Goal: Book appointment/travel/reservation

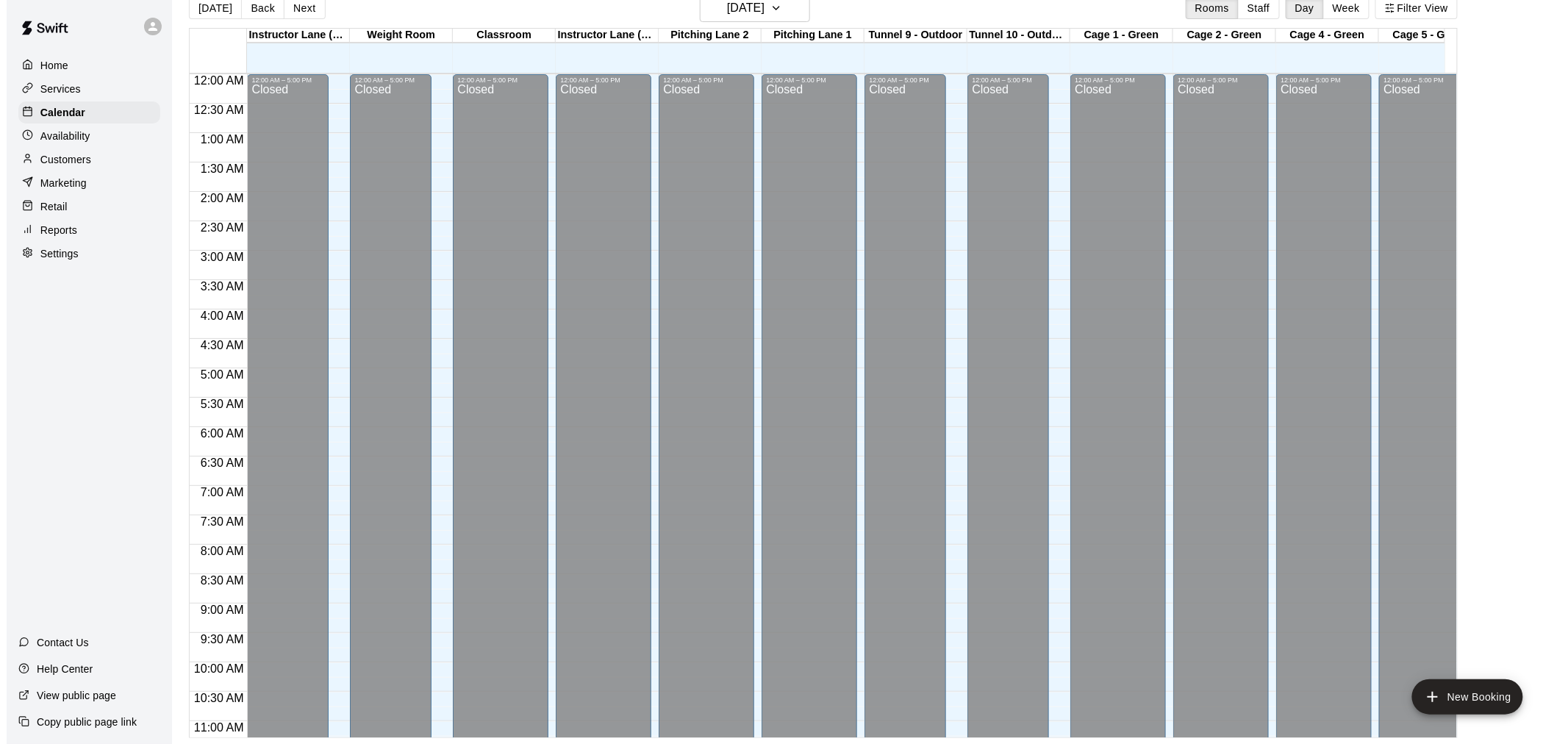
scroll to position [761, 0]
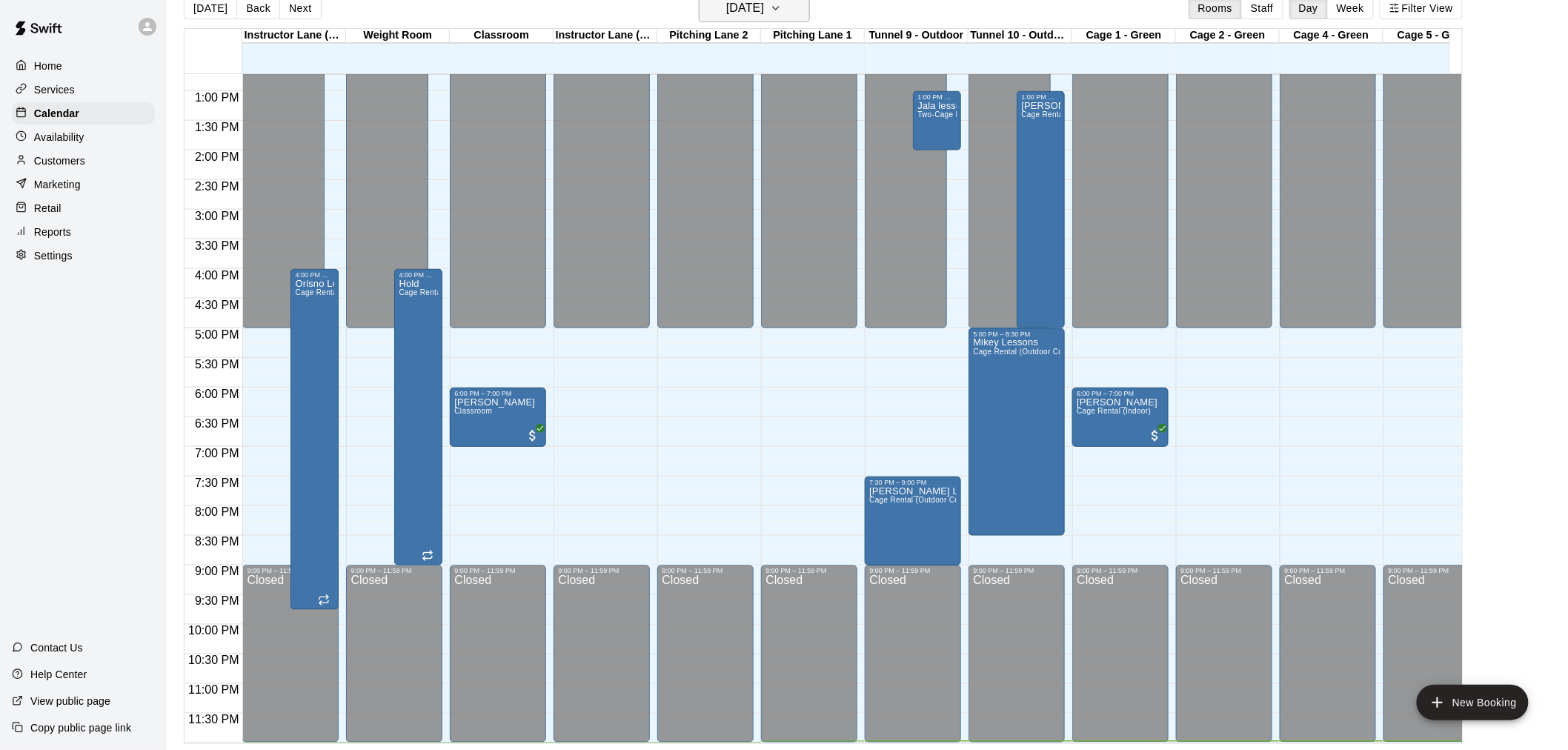
click at [810, 12] on button "[DATE]" at bounding box center [754, 8] width 111 height 29
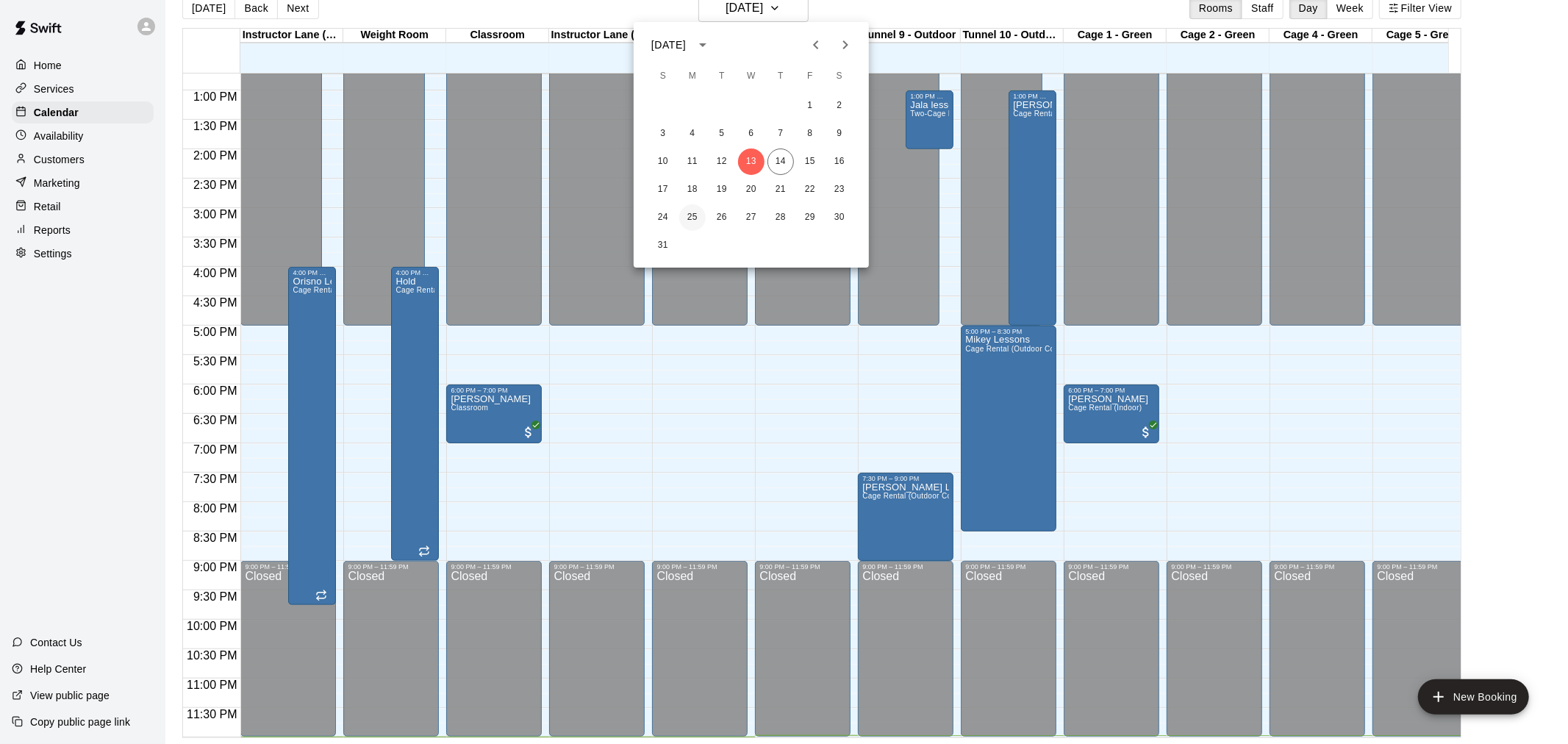
click at [692, 217] on button "25" at bounding box center [693, 217] width 27 height 27
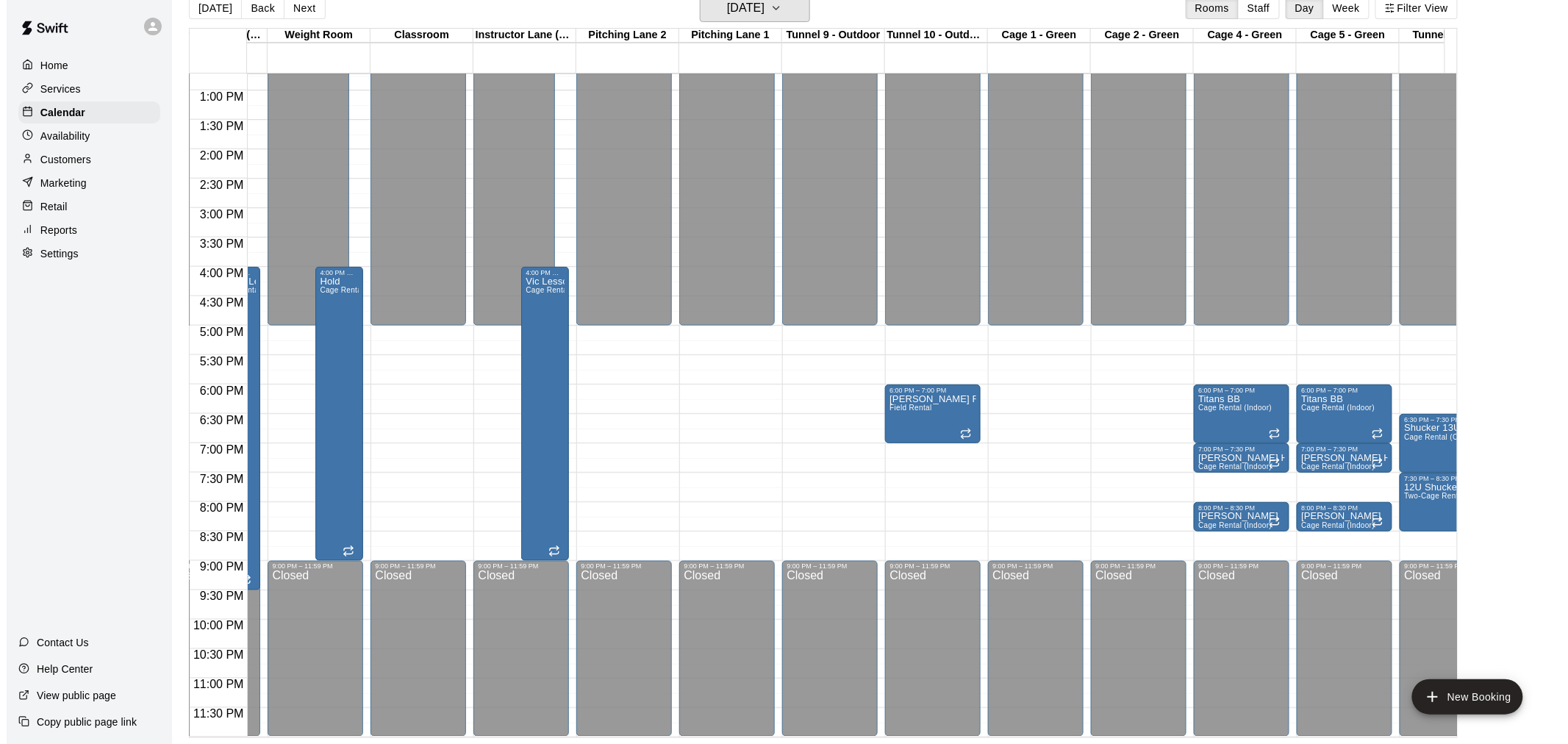
scroll to position [0, 437]
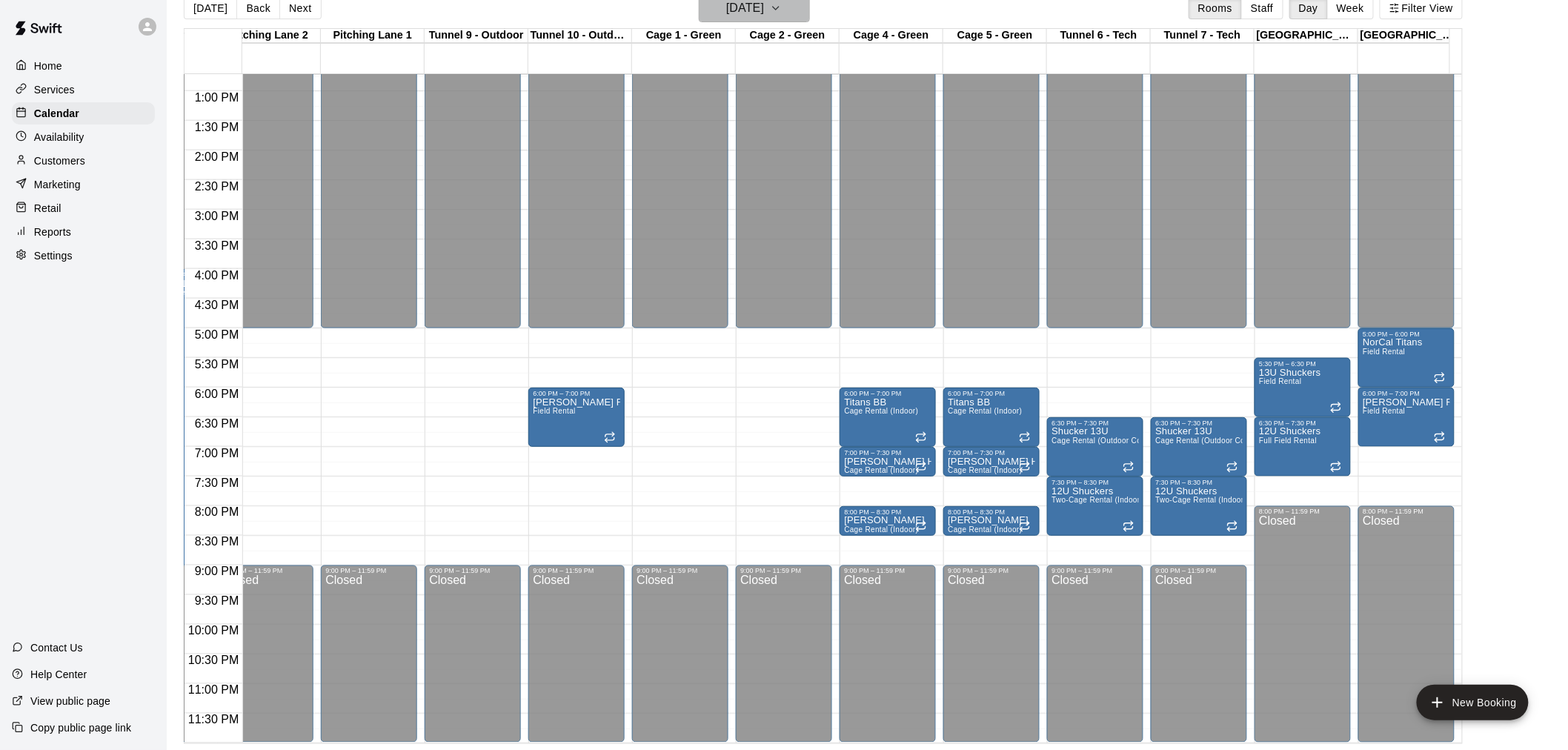
click at [782, 13] on icon "button" at bounding box center [775, 8] width 12 height 18
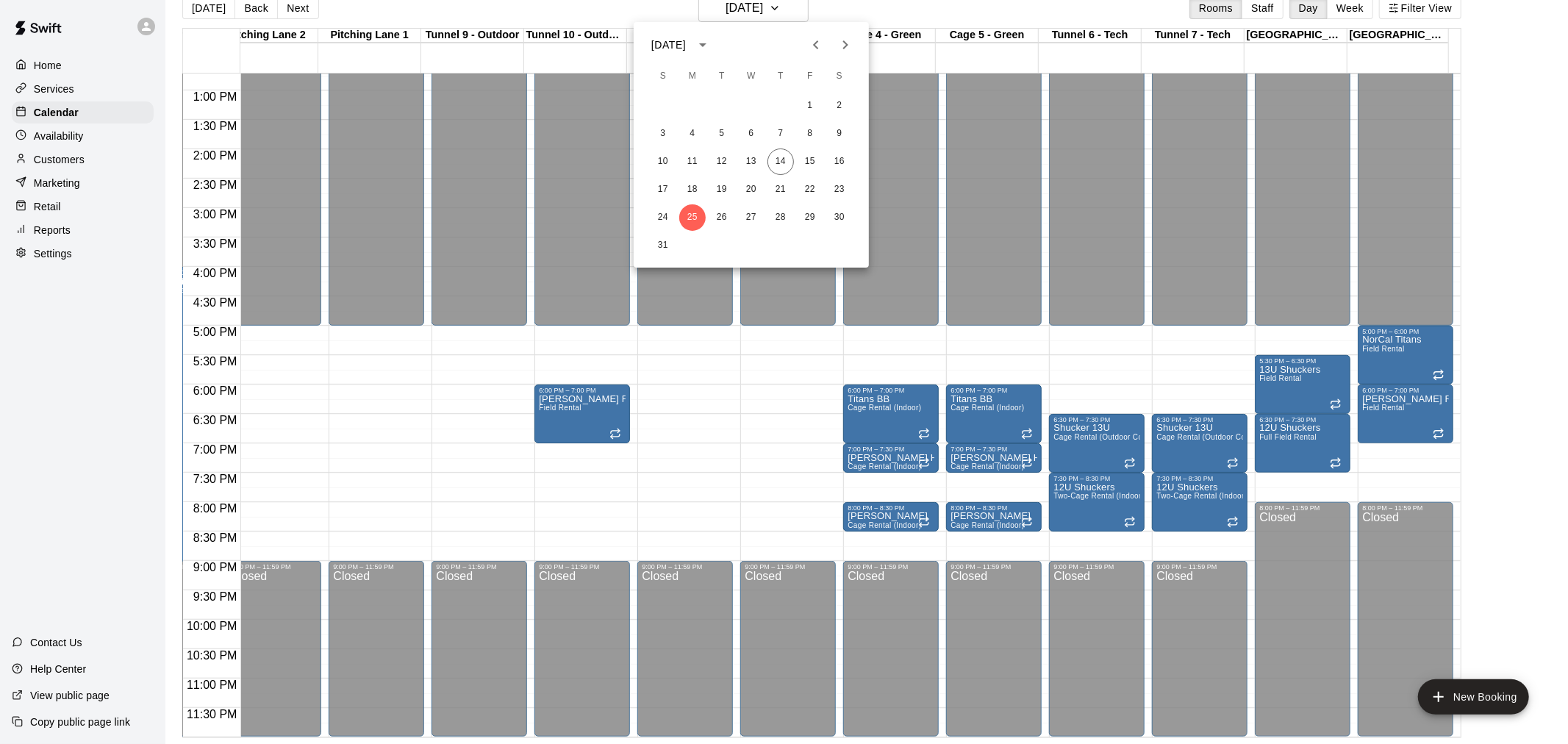
click at [841, 47] on icon "Next month" at bounding box center [845, 44] width 18 height 18
click at [848, 41] on icon "Next month" at bounding box center [845, 44] width 18 height 18
click at [815, 44] on icon "Previous month" at bounding box center [816, 45] width 5 height 9
click at [815, 45] on icon "Previous month" at bounding box center [816, 45] width 5 height 9
click at [846, 47] on icon "Next month" at bounding box center [845, 44] width 18 height 18
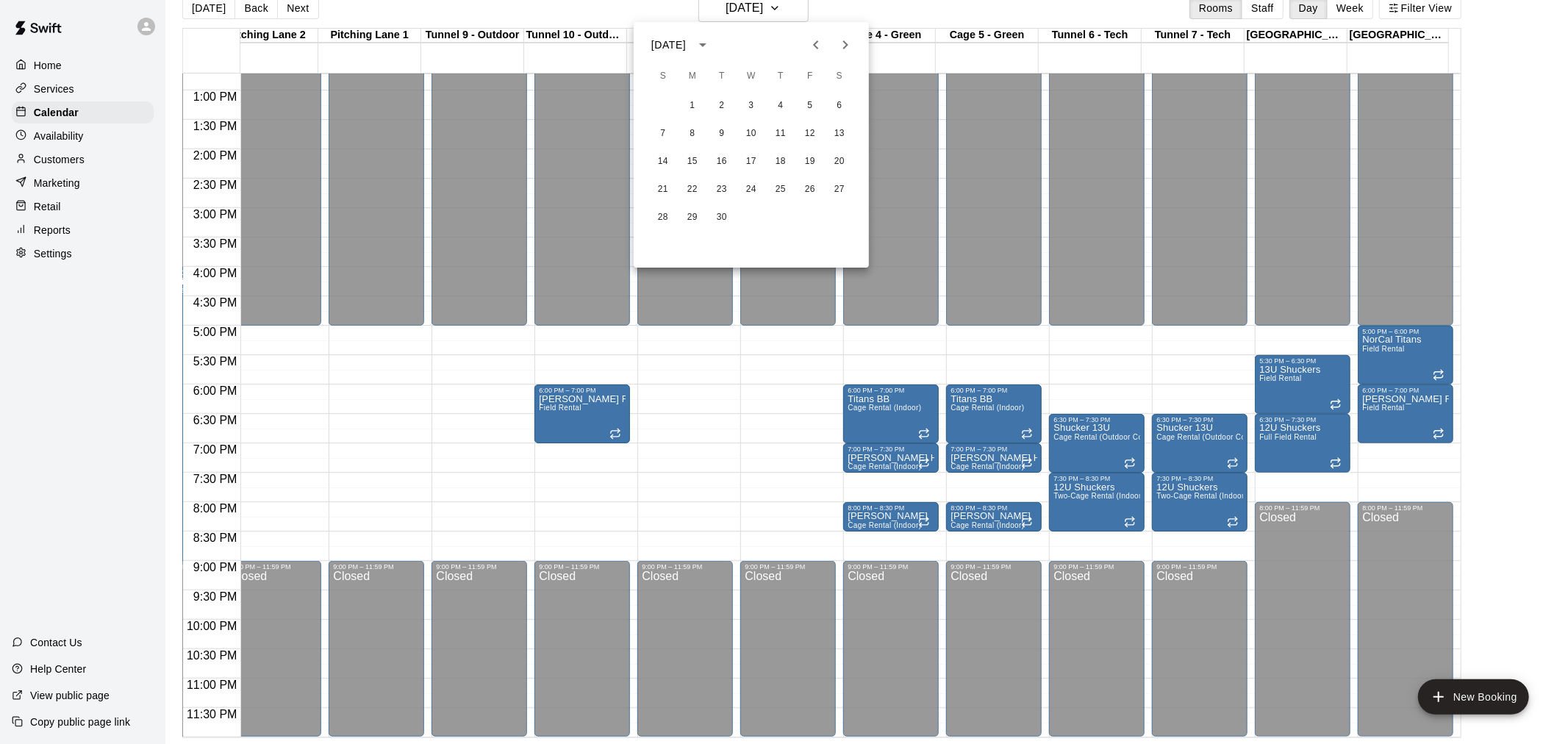
click at [847, 47] on icon "Next month" at bounding box center [845, 44] width 18 height 18
click at [813, 47] on icon "Previous month" at bounding box center [816, 44] width 18 height 18
click at [812, 47] on icon "Previous month" at bounding box center [816, 44] width 18 height 18
click at [849, 47] on icon "Next month" at bounding box center [845, 44] width 18 height 18
click at [843, 47] on icon "Next month" at bounding box center [845, 44] width 18 height 18
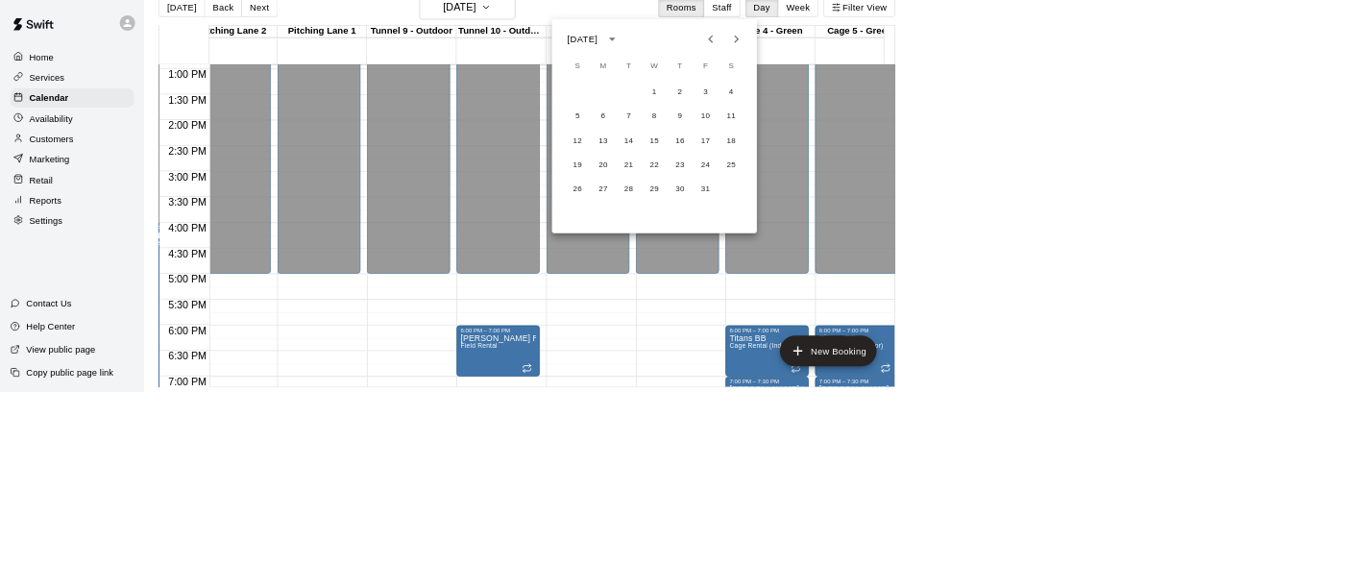
scroll to position [994, 571]
